Goal: Find specific page/section: Find specific page/section

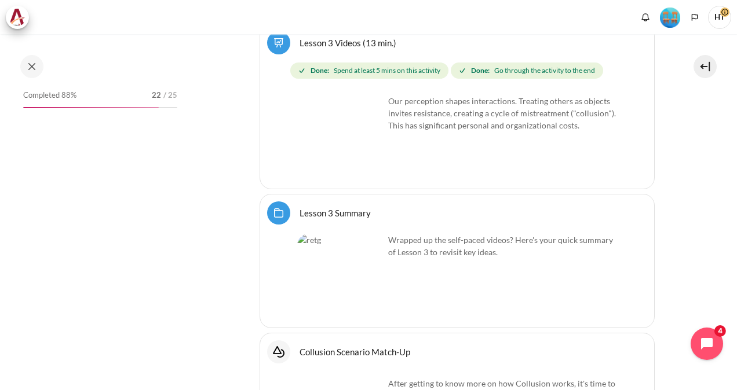
scroll to position [4691, 0]
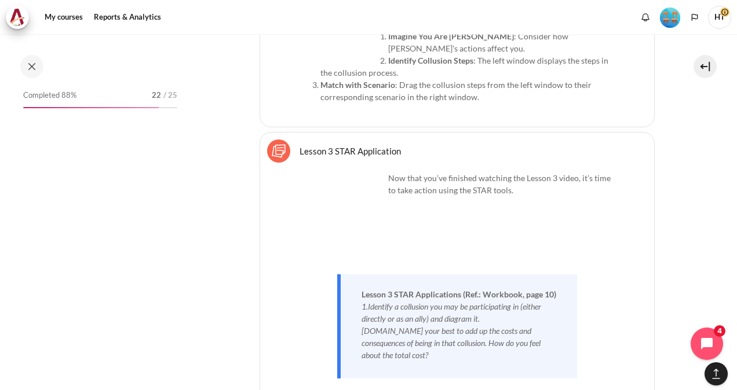
click at [182, 219] on div "Completed 88% 22 / 25" at bounding box center [100, 222] width 166 height 271
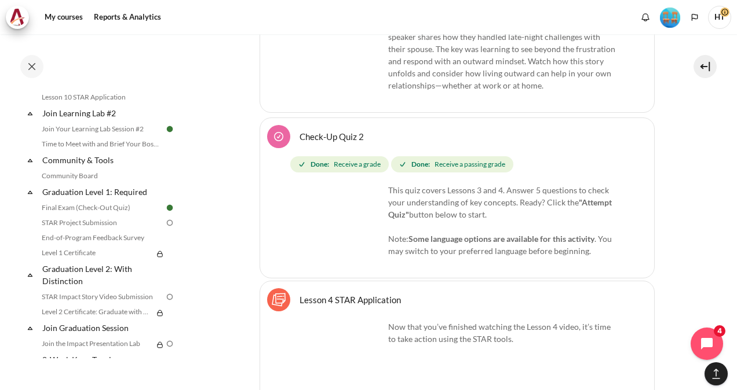
scroll to position [1209, 0]
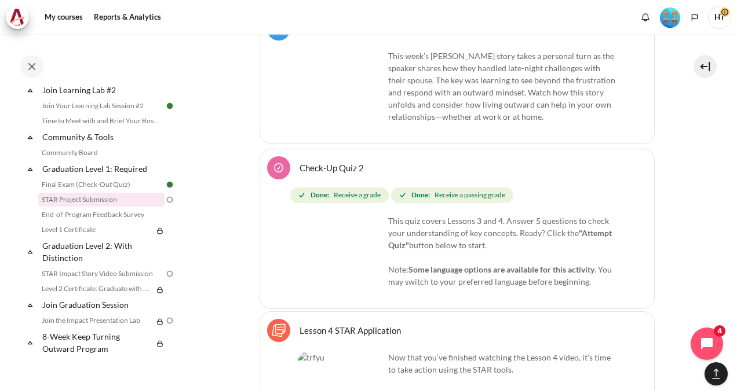
click at [104, 202] on link "STAR Project Submission" at bounding box center [101, 200] width 126 height 14
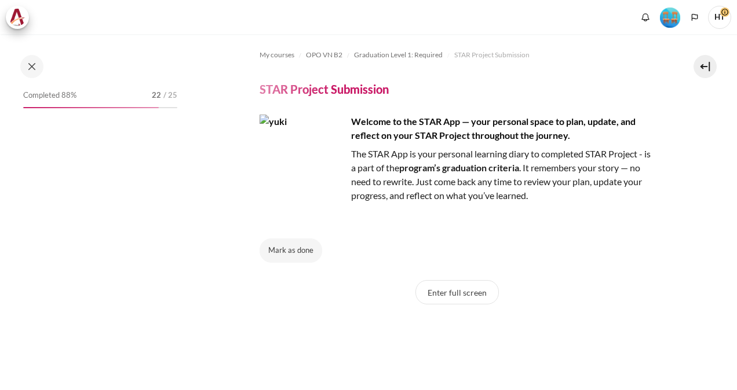
click at [38, 78] on div at bounding box center [101, 66] width 168 height 23
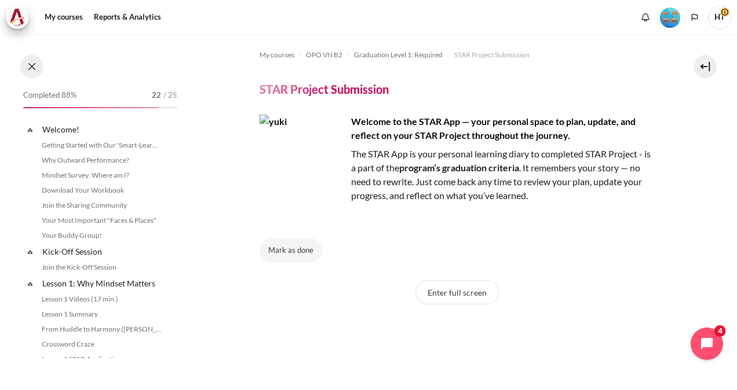
scroll to position [1187, 0]
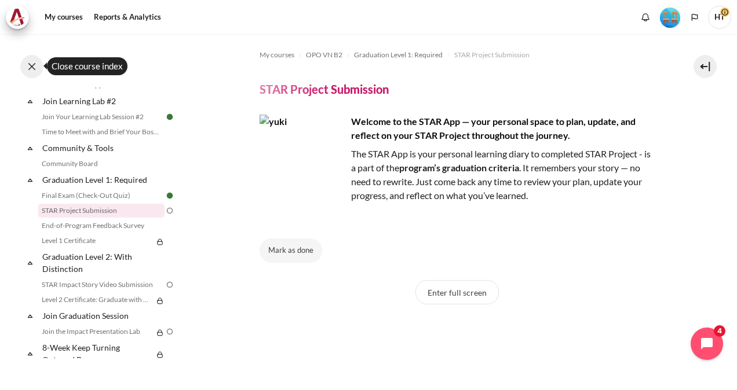
click at [32, 64] on button at bounding box center [31, 66] width 23 height 23
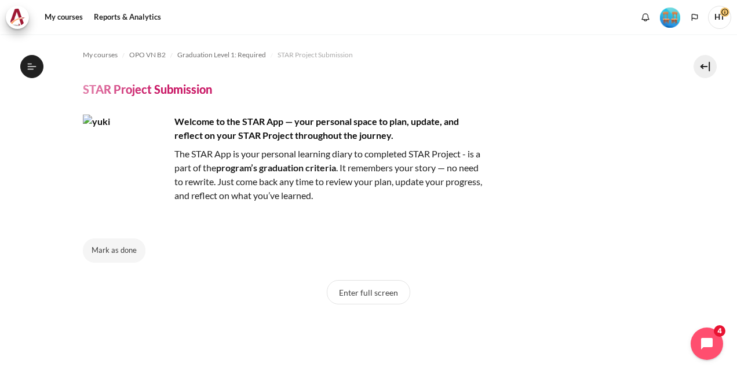
click at [34, 57] on button "Open course index" at bounding box center [31, 66] width 23 height 23
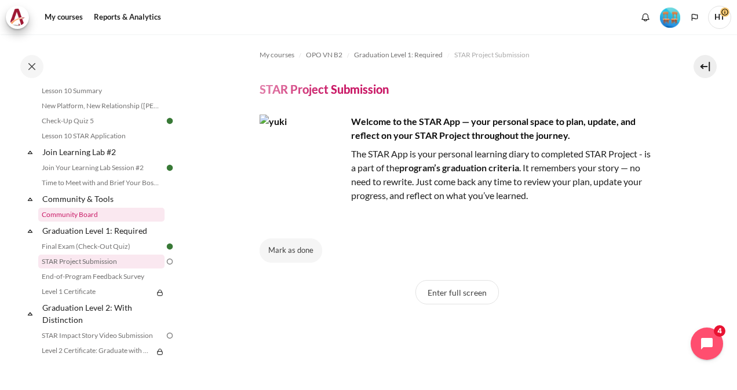
scroll to position [1151, 0]
